Goal: Transaction & Acquisition: Purchase product/service

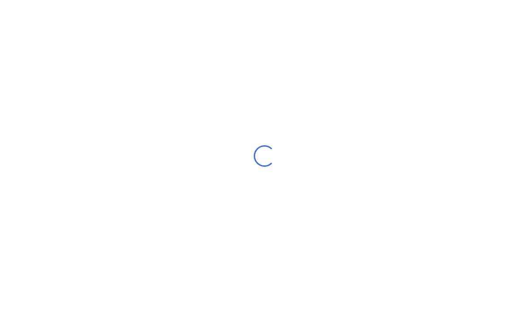
scroll to position [36, 0]
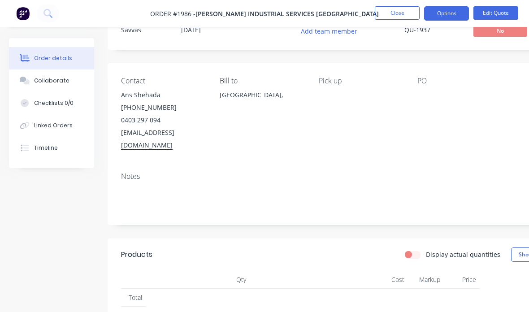
click at [401, 14] on button "Close" at bounding box center [397, 12] width 45 height 13
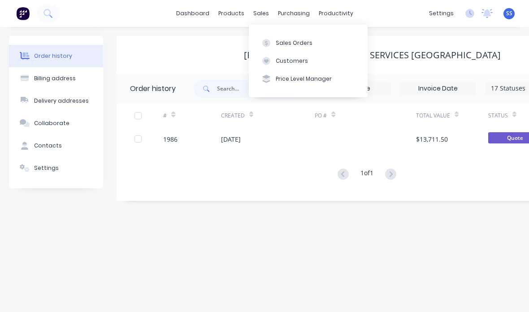
click at [300, 40] on div "Sales Orders" at bounding box center [294, 43] width 37 height 8
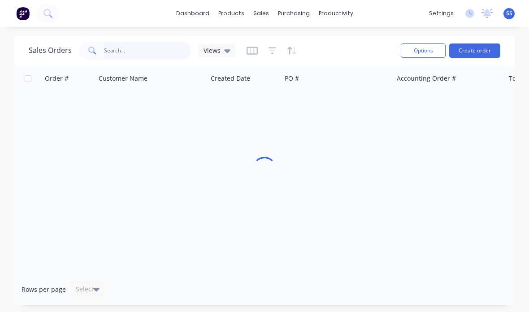
click at [165, 49] on input "text" at bounding box center [147, 51] width 87 height 18
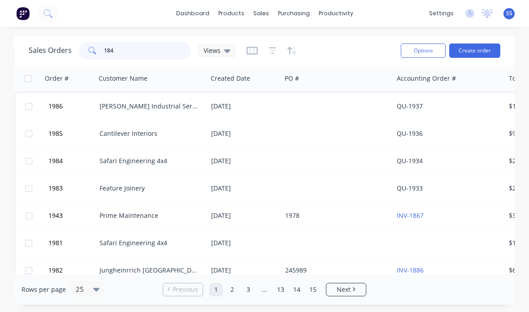
type input "1843"
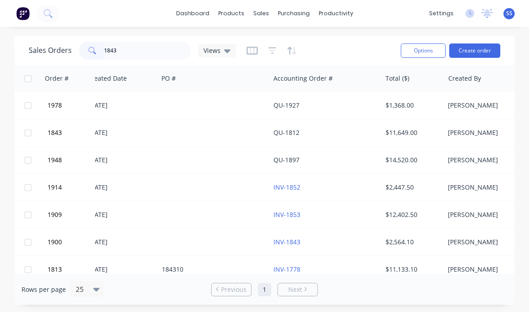
scroll to position [1, 124]
click at [218, 131] on div at bounding box center [213, 132] width 112 height 27
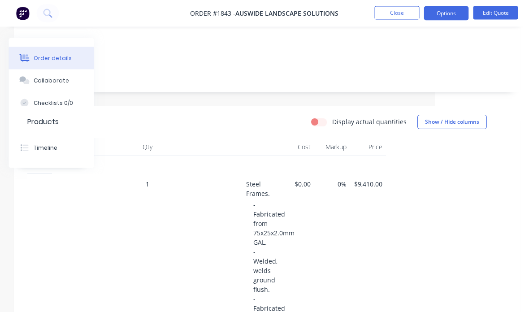
scroll to position [141, 93]
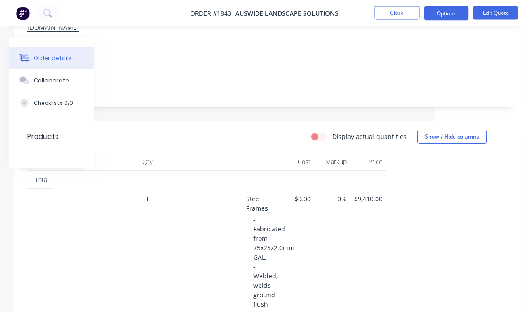
click at [73, 81] on button "Collaborate" at bounding box center [51, 81] width 85 height 22
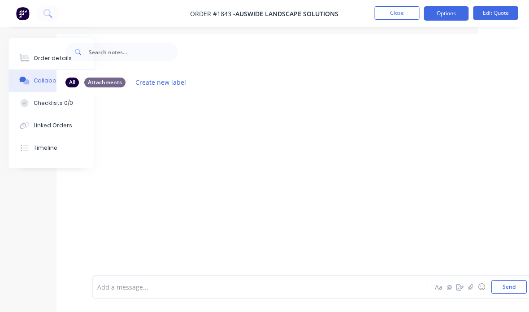
scroll to position [4, 51]
click at [400, 9] on button "Close" at bounding box center [397, 12] width 45 height 13
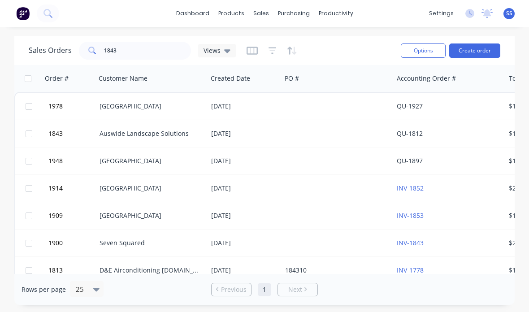
click at [305, 125] on div at bounding box center [338, 133] width 112 height 27
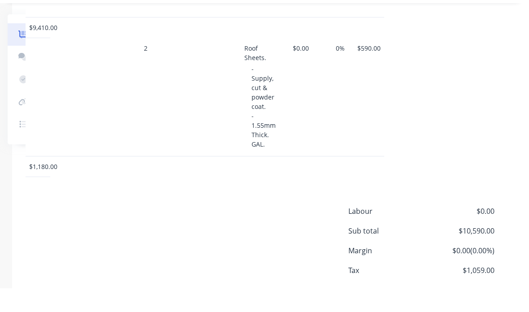
scroll to position [613, 94]
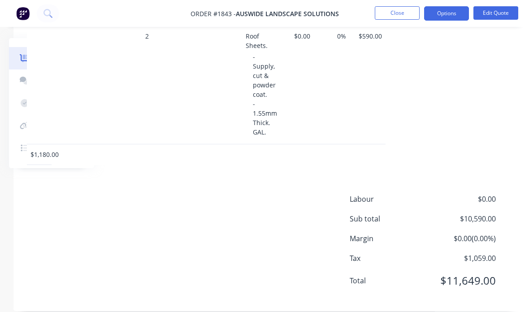
click at [407, 19] on button "Close" at bounding box center [397, 12] width 45 height 13
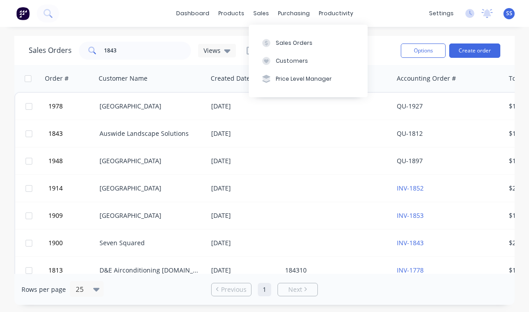
click at [333, 63] on button "Customers" at bounding box center [308, 61] width 119 height 18
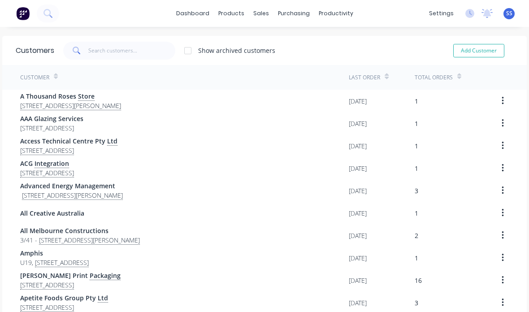
click at [491, 47] on button "Add Customer" at bounding box center [478, 50] width 51 height 13
select select "AU"
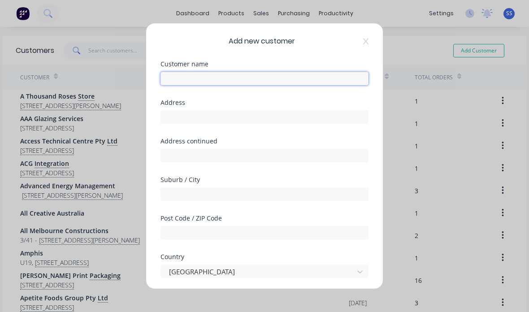
click at [333, 72] on input "text" at bounding box center [265, 78] width 208 height 13
click at [254, 72] on input "text" at bounding box center [265, 78] width 208 height 13
click at [304, 72] on input "[PERSON_NAME] Windows" at bounding box center [265, 78] width 208 height 13
click at [297, 72] on input "[PERSON_NAME] Windows" at bounding box center [265, 78] width 208 height 13
type input "[PERSON_NAME] Windows & Doors"
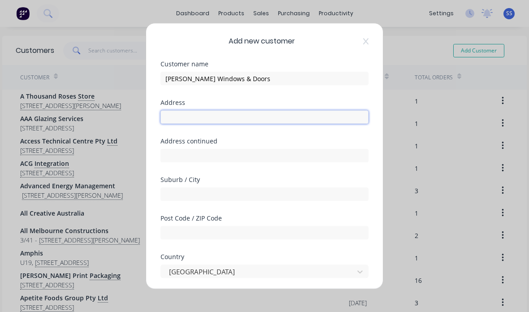
click at [314, 110] on input "text" at bounding box center [265, 116] width 208 height 13
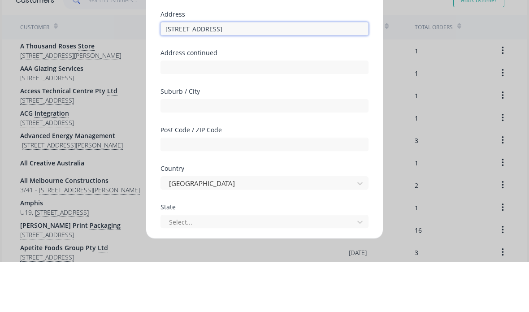
scroll to position [52, 0]
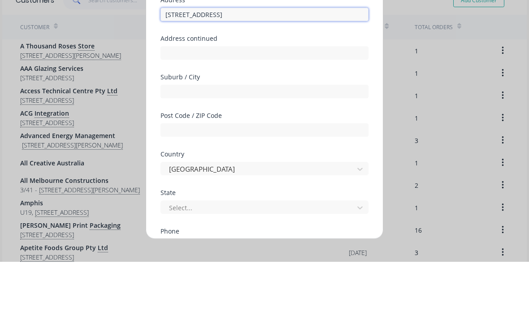
type input "[STREET_ADDRESS]"
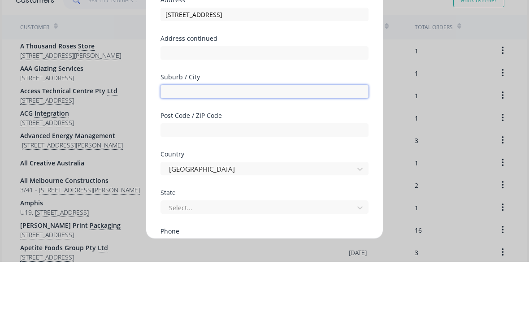
click at [295, 135] on input "text" at bounding box center [265, 141] width 208 height 13
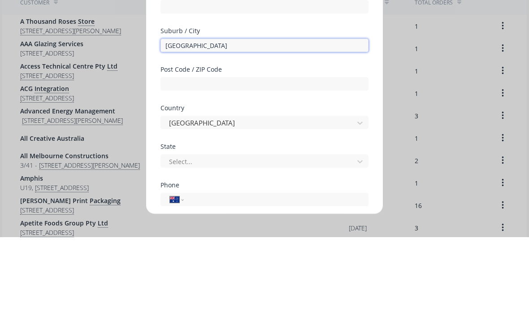
scroll to position [78, 0]
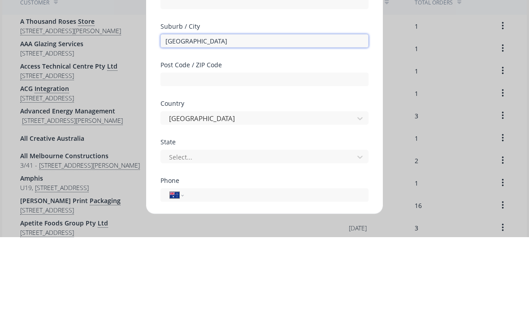
type input "[GEOGRAPHIC_DATA]"
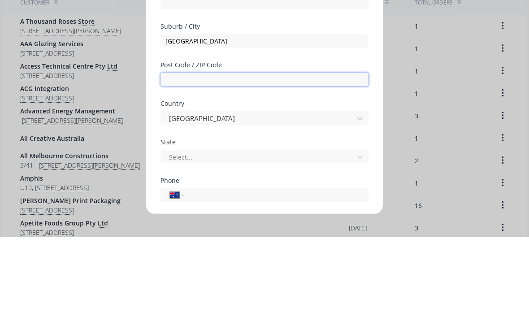
click at [322, 148] on input "text" at bounding box center [265, 154] width 208 height 13
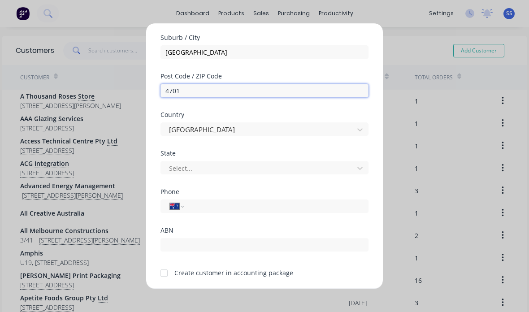
scroll to position [142, 0]
type input "4701"
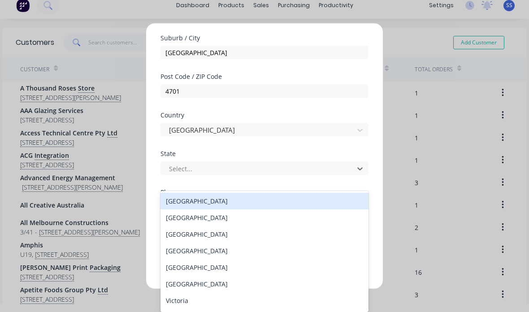
type input "q"
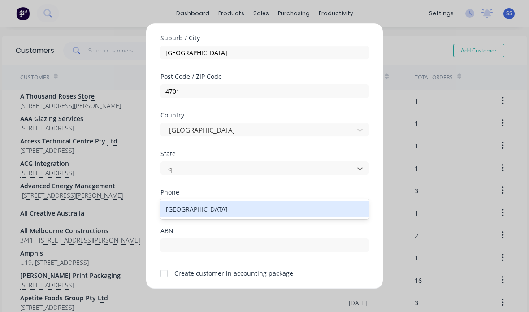
click at [305, 201] on div "[GEOGRAPHIC_DATA]" at bounding box center [265, 209] width 208 height 17
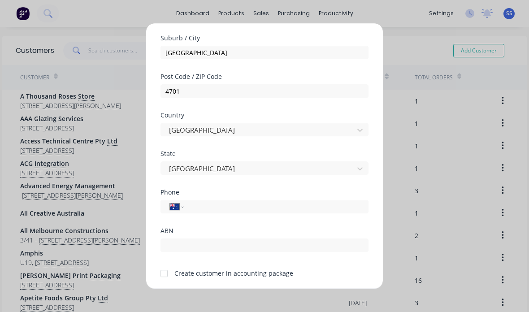
click at [167, 265] on div at bounding box center [164, 274] width 18 height 18
click at [248, 202] on input "tel" at bounding box center [274, 207] width 169 height 10
type input "[PHONE_NUMBER]"
click at [248, 292] on button "Save" at bounding box center [236, 299] width 49 height 14
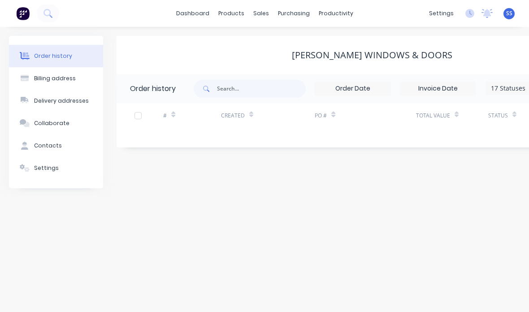
click at [74, 135] on button "Contacts" at bounding box center [56, 146] width 94 height 22
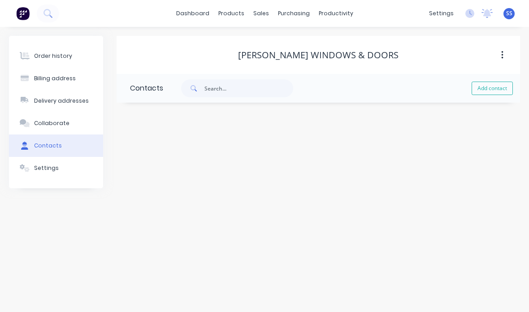
click at [498, 82] on button "Add contact" at bounding box center [492, 88] width 41 height 13
select select "AU"
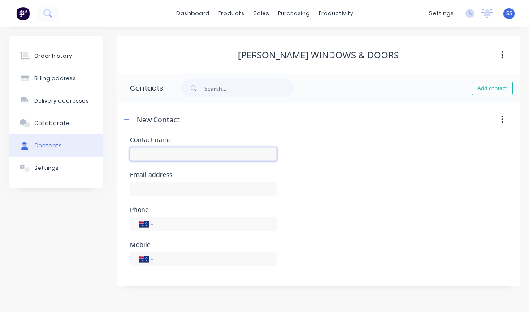
click at [206, 148] on input "text" at bounding box center [203, 154] width 147 height 13
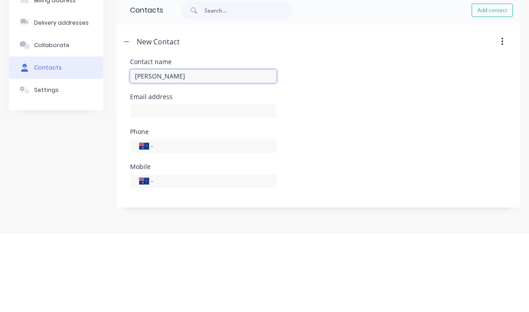
type input "[PERSON_NAME]"
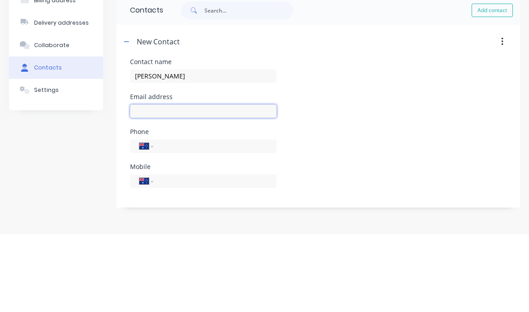
click at [245, 183] on input "text" at bounding box center [203, 189] width 147 height 13
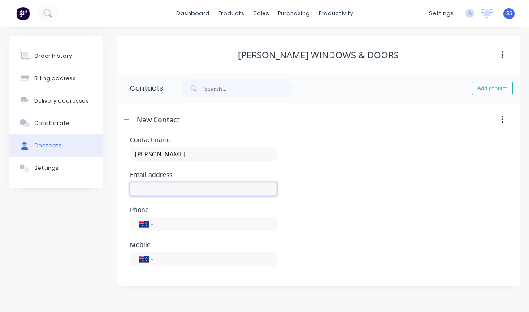
select select "AU"
click at [254, 183] on input "text" at bounding box center [203, 189] width 147 height 13
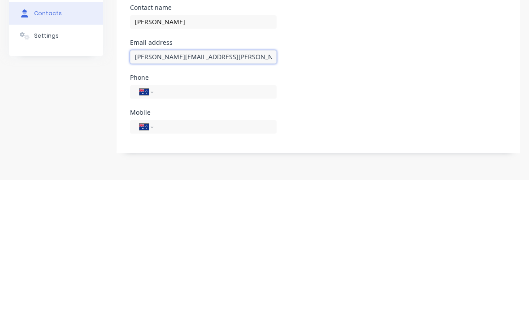
type input "[PERSON_NAME][EMAIL_ADDRESS][PERSON_NAME][DOMAIN_NAME]"
click at [224, 219] on input "tel" at bounding box center [214, 224] width 108 height 10
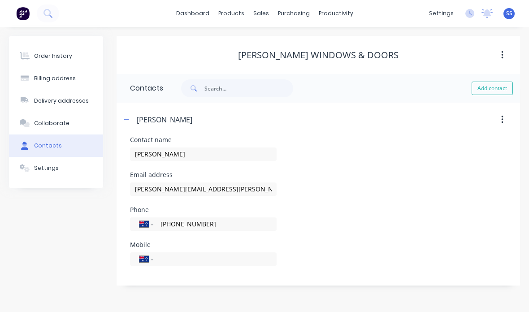
type input "[PHONE_NUMBER]"
click at [240, 254] on input "tel" at bounding box center [214, 259] width 108 height 10
click at [79, 45] on button "Order history" at bounding box center [56, 56] width 94 height 22
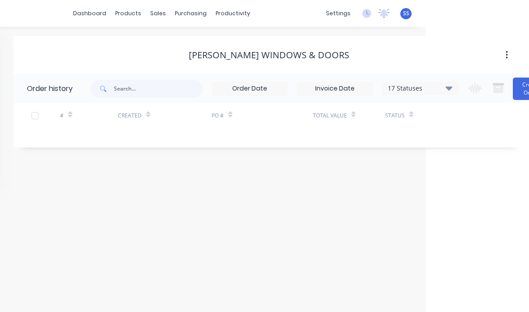
scroll to position [36, 136]
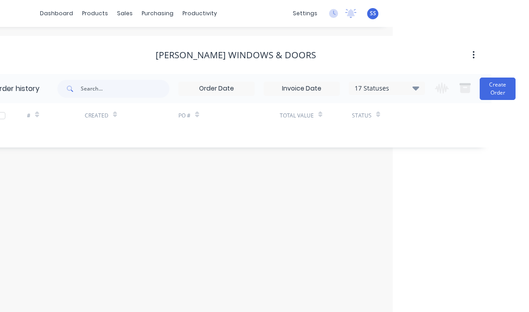
click at [496, 78] on button "Create Order" at bounding box center [498, 89] width 36 height 22
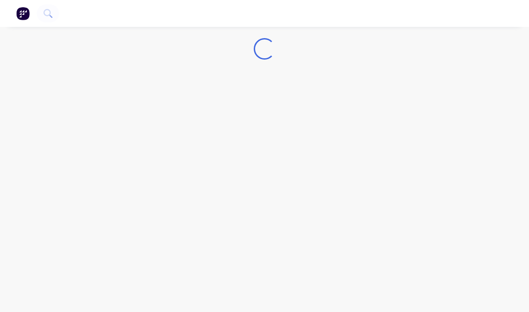
scroll to position [36, 0]
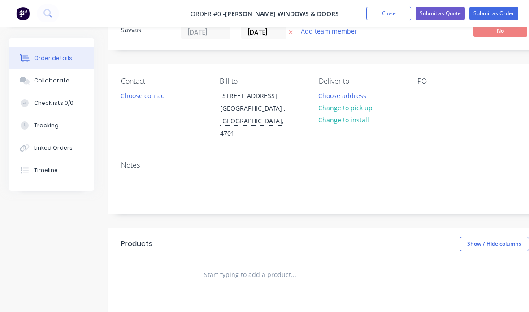
click at [156, 96] on button "Choose contact" at bounding box center [143, 95] width 55 height 12
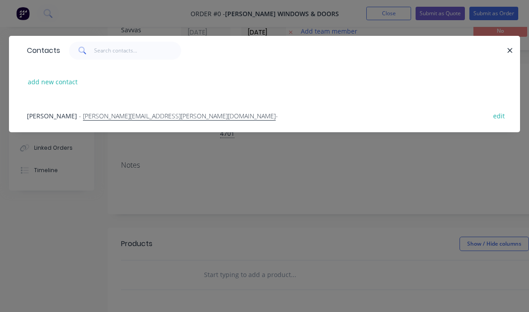
click at [249, 118] on div "Teresa Jepson - [EMAIL_ADDRESS][PERSON_NAME][DOMAIN_NAME] - edit" at bounding box center [264, 116] width 484 height 34
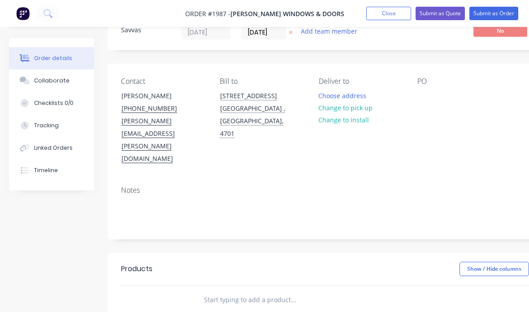
click at [357, 96] on button "Choose address" at bounding box center [342, 95] width 57 height 12
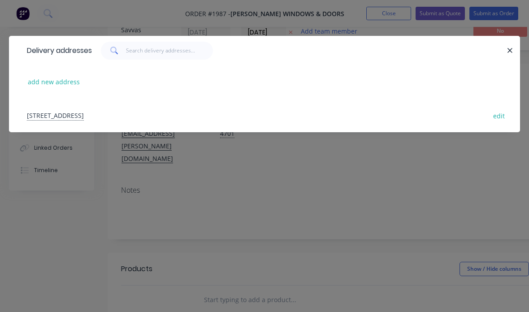
click at [361, 109] on div "[STREET_ADDRESS] edit" at bounding box center [264, 116] width 484 height 34
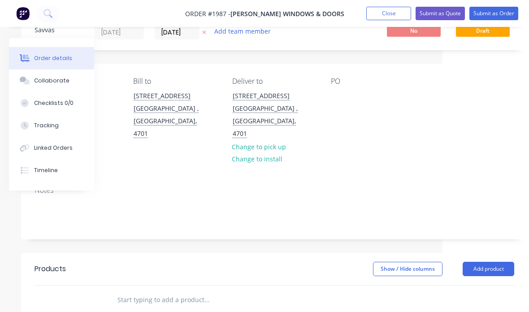
scroll to position [36, 94]
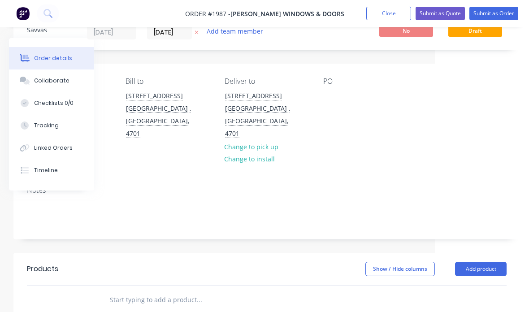
click at [492, 262] on button "Add product" at bounding box center [481, 269] width 52 height 14
click at [477, 303] on div "Basic product" at bounding box center [464, 309] width 69 height 13
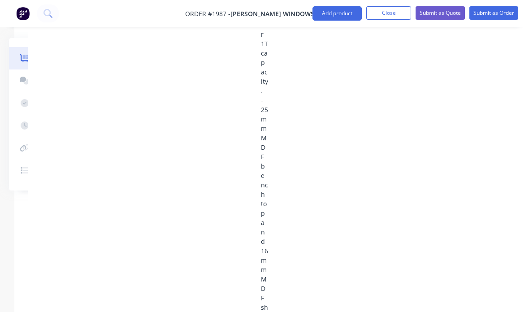
scroll to position [1044, 93]
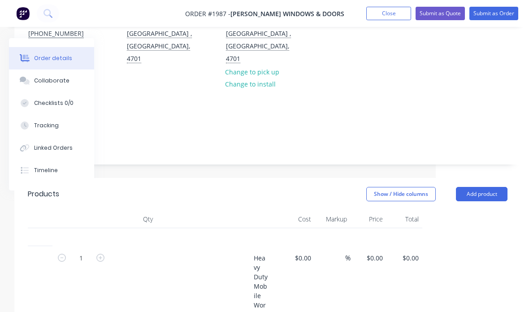
click at [383, 252] on input "$0.00" at bounding box center [376, 258] width 21 height 13
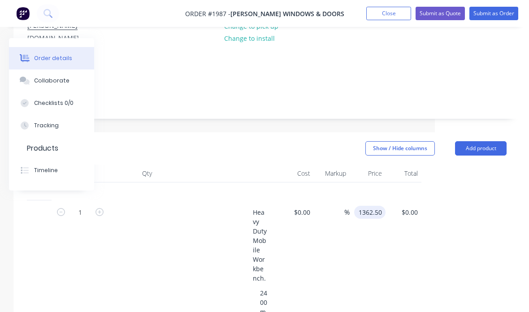
type input "$1,362.50"
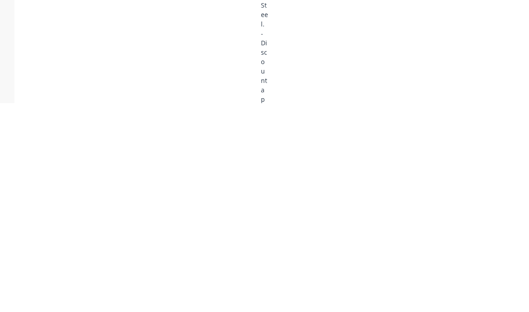
scroll to position [1669, 93]
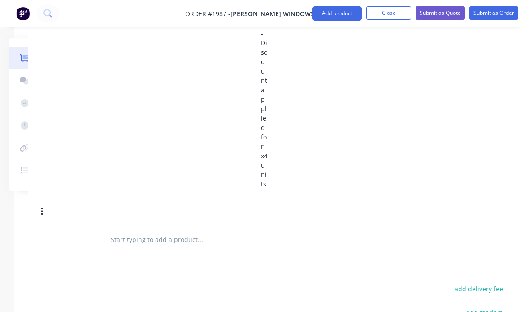
click at [488, 18] on button "Submit as Order" at bounding box center [494, 12] width 49 height 13
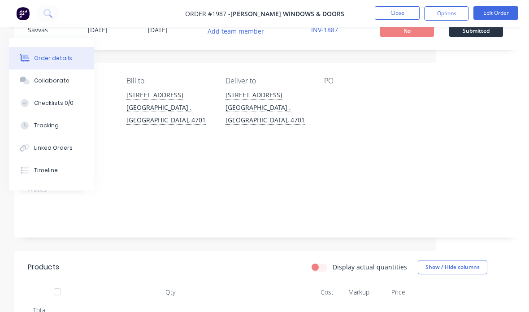
click at [454, 17] on button "Options" at bounding box center [446, 13] width 45 height 14
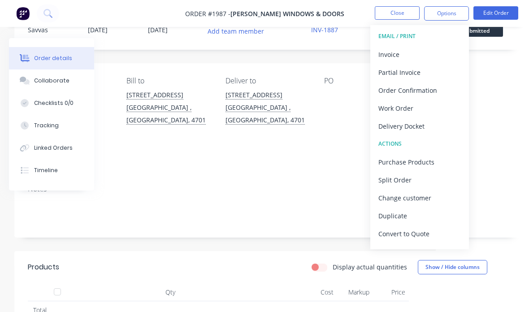
click at [436, 231] on div "Convert to Quote" at bounding box center [420, 233] width 83 height 13
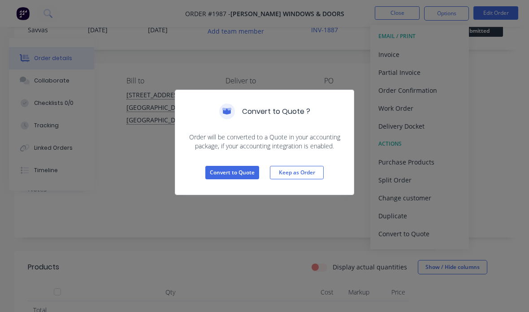
click at [251, 179] on button "Convert to Quote" at bounding box center [232, 172] width 54 height 13
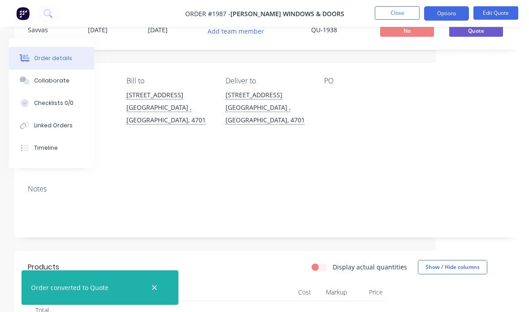
click at [455, 16] on button "Options" at bounding box center [446, 13] width 45 height 14
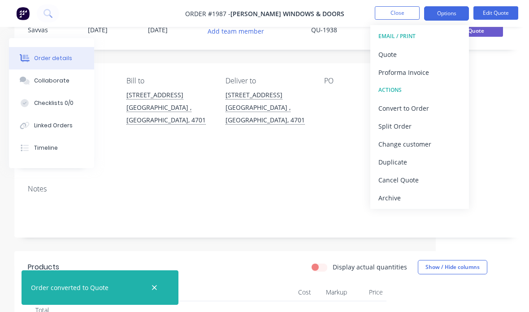
click at [506, 121] on div "Contact [PERSON_NAME] [PHONE_NUMBER] [PERSON_NAME][EMAIL_ADDRESS][PERSON_NAME][…" at bounding box center [267, 120] width 507 height 114
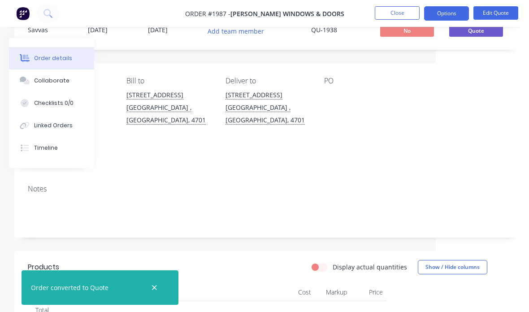
click at [506, 9] on button "Edit Quote" at bounding box center [496, 12] width 45 height 13
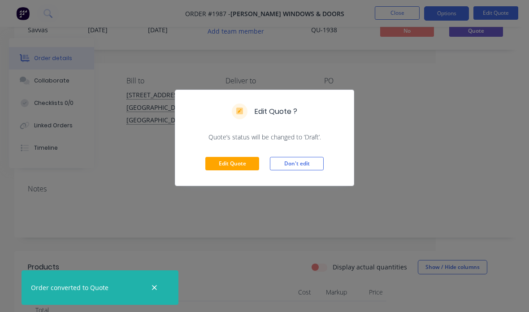
click at [258, 159] on button "Edit Quote" at bounding box center [232, 163] width 54 height 13
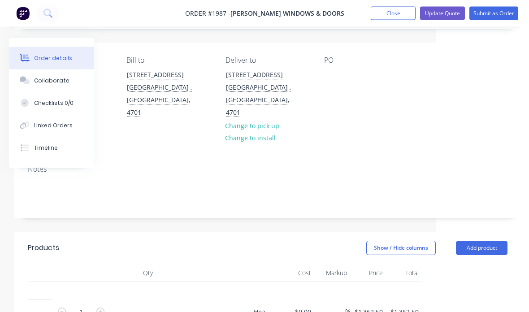
scroll to position [61, 93]
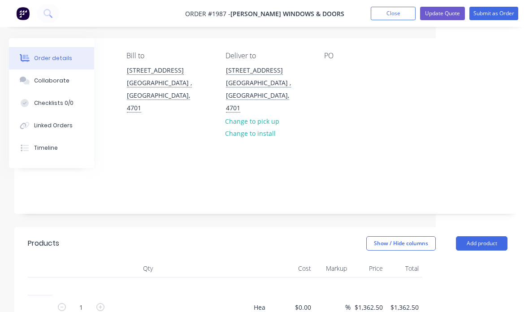
click at [494, 236] on button "Add product" at bounding box center [482, 243] width 52 height 14
click at [487, 278] on div "Basic product" at bounding box center [465, 284] width 69 height 13
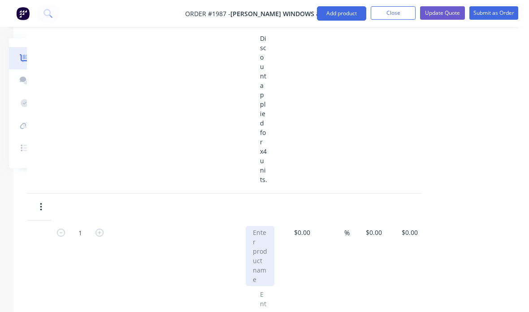
click at [261, 226] on div at bounding box center [260, 256] width 29 height 60
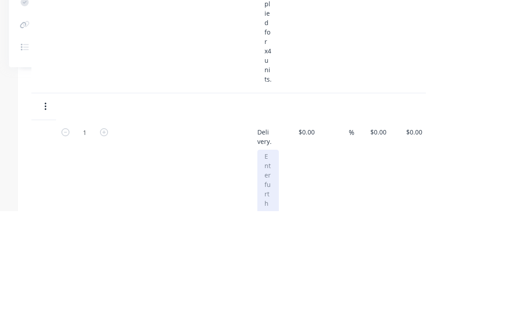
click at [278, 251] on div at bounding box center [268, 318] width 22 height 135
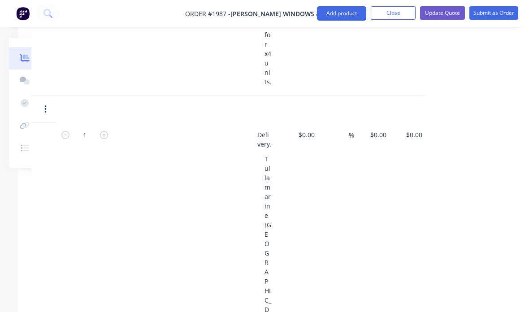
scroll to position [1808, 90]
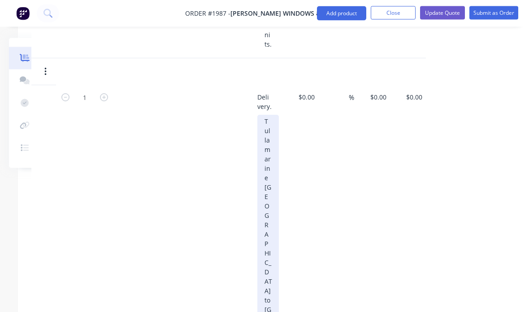
click at [279, 195] on div "Tullamarine [GEOGRAPHIC_DATA] to [GEOGRAPHIC_DATA] QLD." at bounding box center [268, 281] width 22 height 333
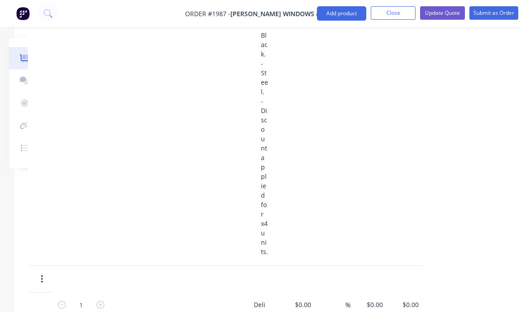
click at [378, 298] on input "$0.00" at bounding box center [376, 304] width 21 height 13
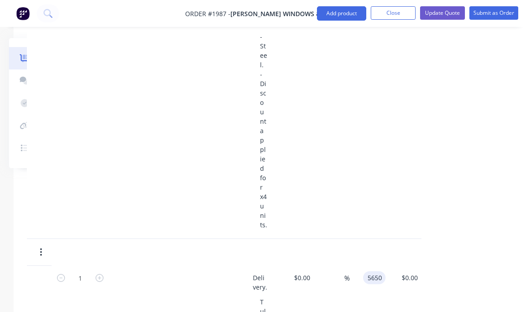
type input "$5,650.00"
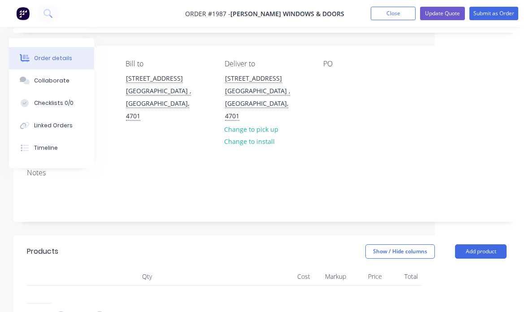
scroll to position [0, 94]
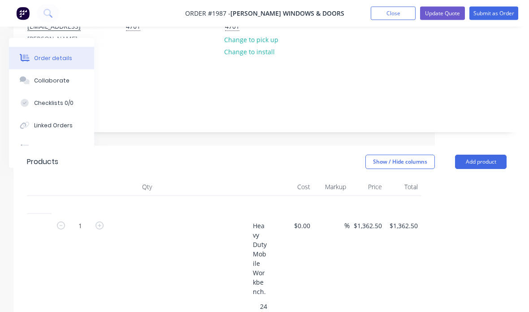
click at [104, 221] on button "button" at bounding box center [100, 225] width 12 height 9
type input "2"
type input "$2,725.00"
click at [97, 222] on icon "button" at bounding box center [100, 226] width 8 height 8
type input "3"
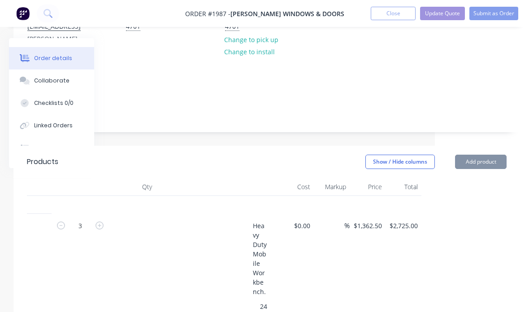
type input "$4,087.50"
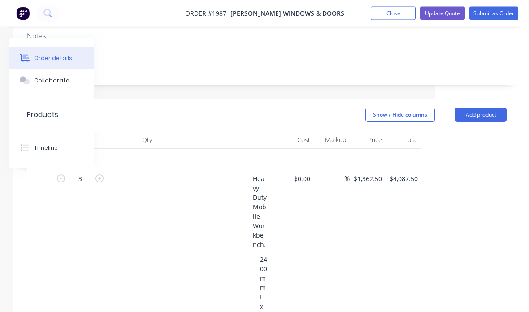
click at [102, 175] on icon "button" at bounding box center [100, 179] width 8 height 8
type input "4"
type input "$5,450.00"
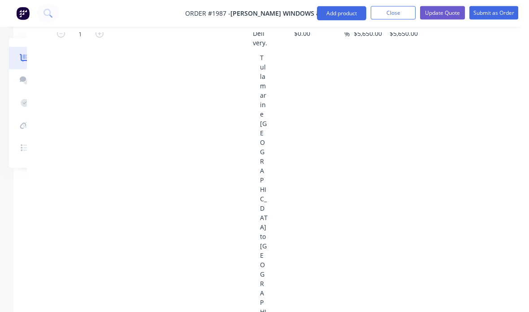
scroll to position [1862, 94]
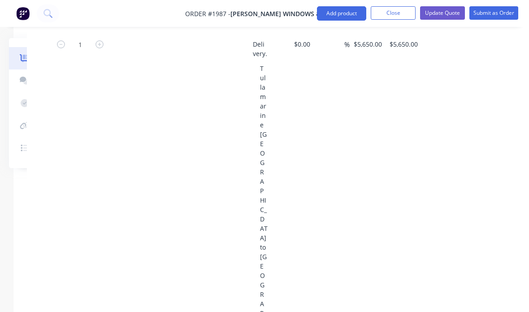
click at [456, 7] on button "Update Quote" at bounding box center [442, 12] width 45 height 13
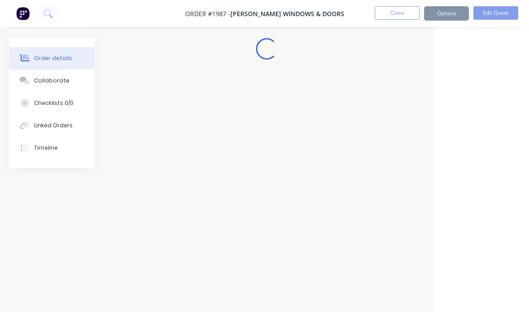
scroll to position [36, 94]
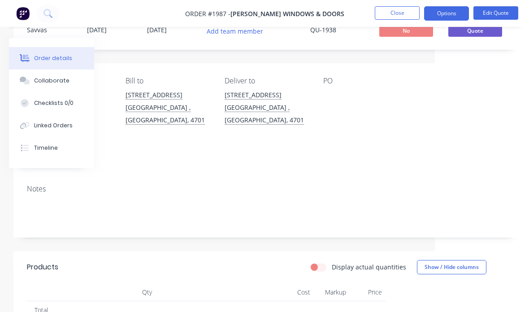
click at [453, 13] on button "Options" at bounding box center [446, 13] width 45 height 14
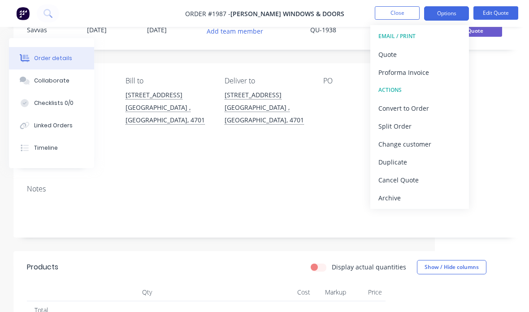
click at [440, 57] on div "Quote" at bounding box center [420, 54] width 83 height 13
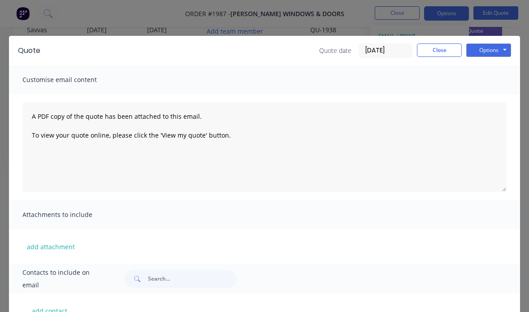
click at [496, 55] on button "Options" at bounding box center [488, 50] width 45 height 13
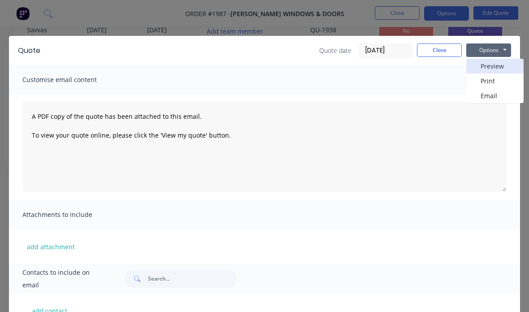
click at [502, 71] on button "Preview" at bounding box center [494, 66] width 57 height 15
